Goal: Information Seeking & Learning: Stay updated

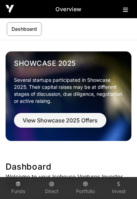
click at [125, 8] on icon at bounding box center [125, 10] width 5 height 6
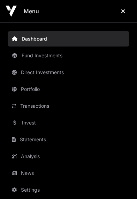
click at [34, 122] on link "Invest" at bounding box center [69, 122] width 122 height 15
click at [23, 125] on link "Invest" at bounding box center [69, 122] width 122 height 15
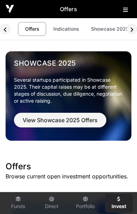
click at [115, 32] on link "Showcase 2025" at bounding box center [110, 28] width 47 height 13
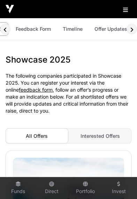
scroll to position [0, 56]
click at [104, 32] on link "Offer Updates" at bounding box center [111, 28] width 42 height 13
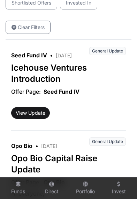
scroll to position [164, 0]
click at [32, 109] on button "View Update" at bounding box center [30, 113] width 39 height 12
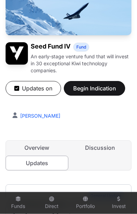
scroll to position [81, 0]
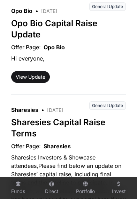
scroll to position [298, 0]
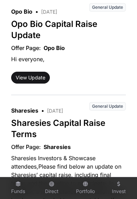
click at [27, 79] on button "View Update" at bounding box center [30, 78] width 39 height 12
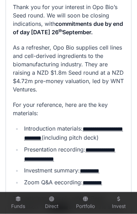
scroll to position [355, 0]
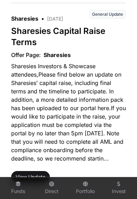
scroll to position [390, 0]
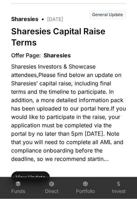
click at [30, 181] on button "View Update" at bounding box center [30, 177] width 39 height 12
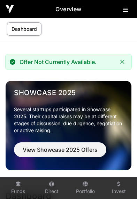
click at [123, 66] on button "Close" at bounding box center [123, 62] width 10 height 10
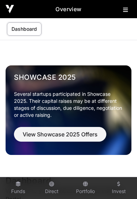
click at [79, 136] on span "View Showcase 2025 Offers" at bounding box center [60, 134] width 75 height 8
click at [78, 134] on span "View Showcase 2025 Offers" at bounding box center [60, 134] width 75 height 8
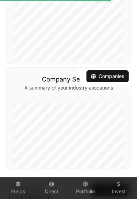
scroll to position [418, 0]
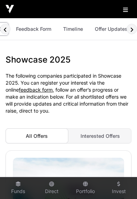
scroll to position [0, 56]
click at [75, 30] on link "Timeline" at bounding box center [73, 28] width 29 height 13
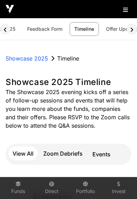
click at [113, 29] on link "Offer Updates" at bounding box center [123, 28] width 42 height 13
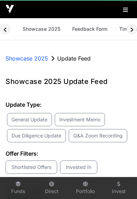
scroll to position [0, 45]
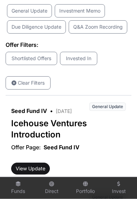
click at [47, 27] on p "Due Diligence Update" at bounding box center [36, 26] width 53 height 7
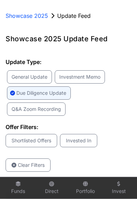
click at [55, 93] on p "Due Diligence Update" at bounding box center [41, 92] width 53 height 7
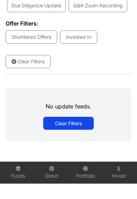
scroll to position [113, 0]
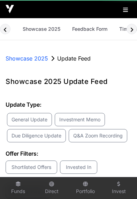
scroll to position [0, 45]
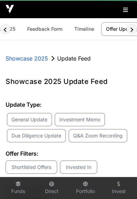
click at [78, 141] on button "Q&A Zoom Recording" at bounding box center [98, 135] width 59 height 13
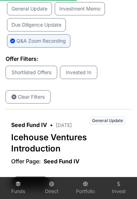
scroll to position [111, 0]
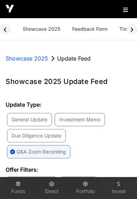
scroll to position [0, 45]
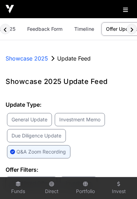
click at [58, 43] on main "Showcase 2025 Update Feed Showcase 2025 Update Feed Update Type: General Update…" at bounding box center [68, 199] width 137 height 319
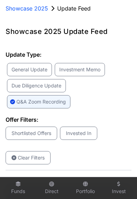
scroll to position [51, 0]
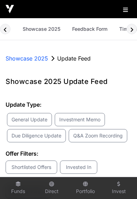
click at [45, 31] on link "Showcase 2025" at bounding box center [41, 28] width 47 height 13
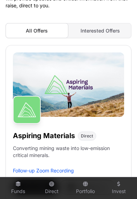
scroll to position [105, 0]
